Goal: Task Accomplishment & Management: Use online tool/utility

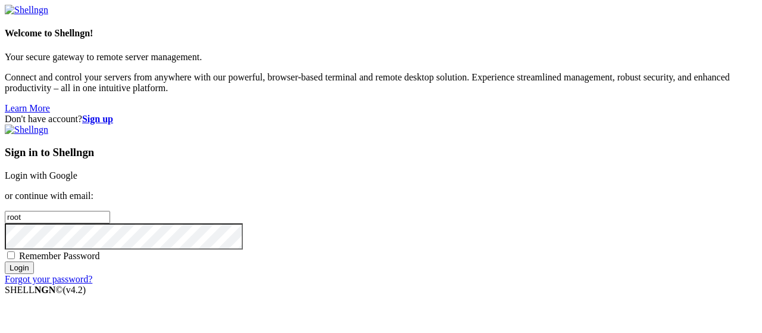
click at [77, 170] on link "Login with Google" at bounding box center [41, 175] width 73 height 10
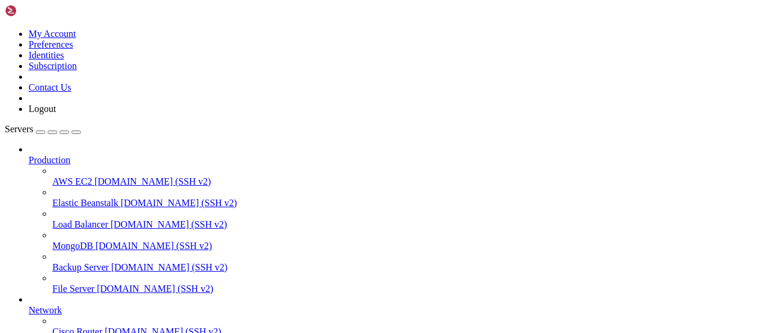
scroll to position [242, 0]
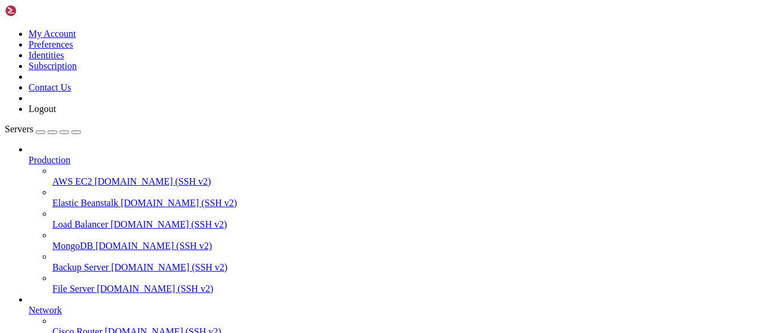
scroll to position [433, 0]
type input "/root/Piar-Flow"
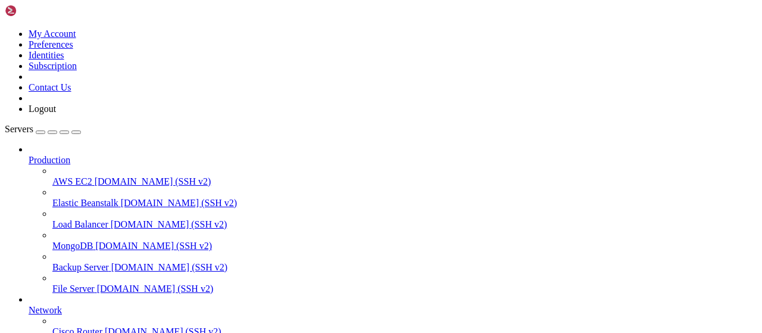
scroll to position [495, 0]
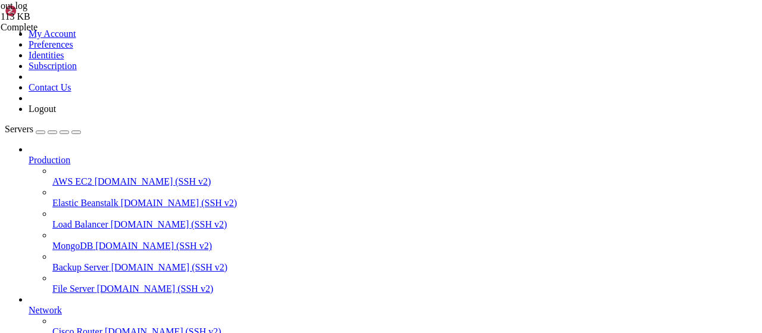
type textarea "DEBUG main.py: Полное задание: {'link': '[URL][DOMAIN_NAME]', 'status': 'unsubs…"
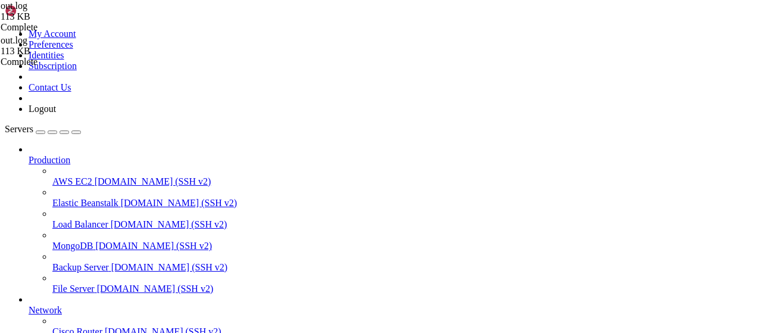
scroll to position [5636, 0]
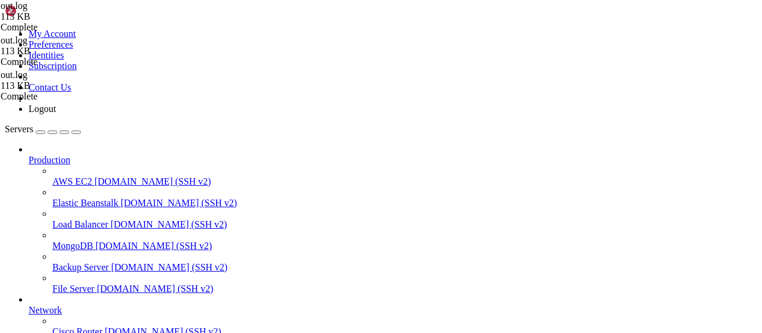
scroll to position [6450, 0]
drag, startPoint x: 355, startPoint y: 299, endPoint x: 359, endPoint y: 248, distance: 51.3
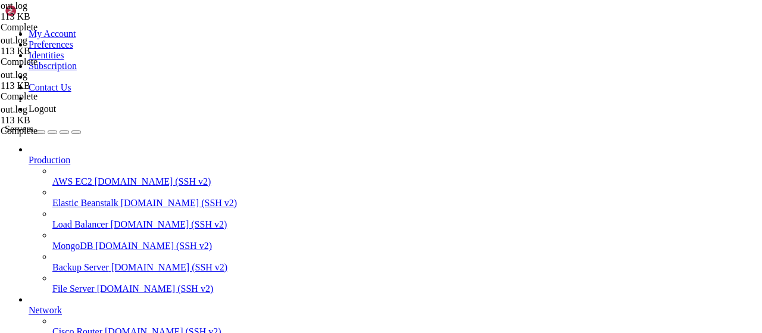
drag, startPoint x: 353, startPoint y: 306, endPoint x: 175, endPoint y: 149, distance: 237.3
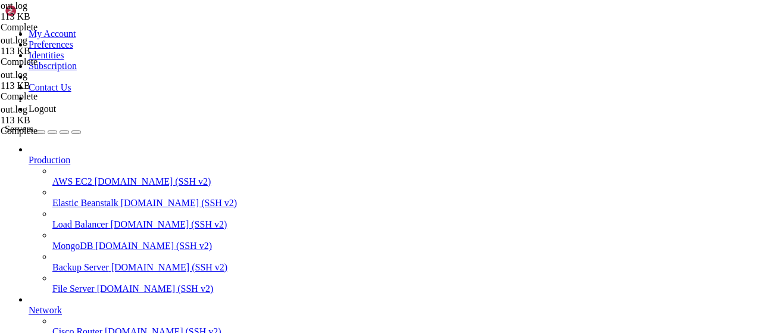
scroll to position [6977, 0]
type textarea "[TEST LOG] DEBUG: Successfully inserted into f_f table for task 6300601067_auto…"
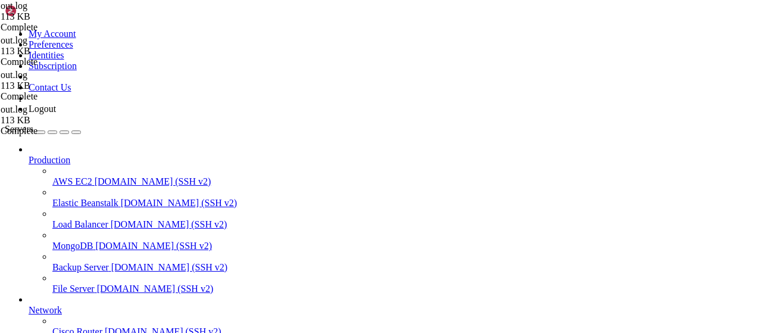
scroll to position [133, 0]
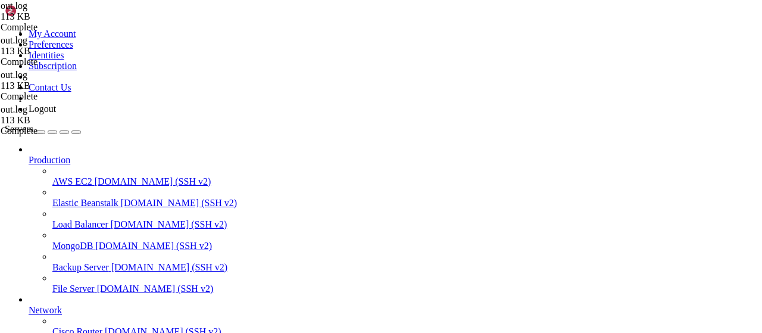
drag, startPoint x: 175, startPoint y: 889, endPoint x: 111, endPoint y: 889, distance: 64.3
